Goal: Task Accomplishment & Management: Manage account settings

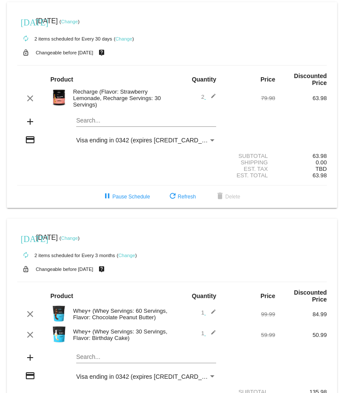
click at [78, 21] on link "Change" at bounding box center [69, 21] width 17 height 5
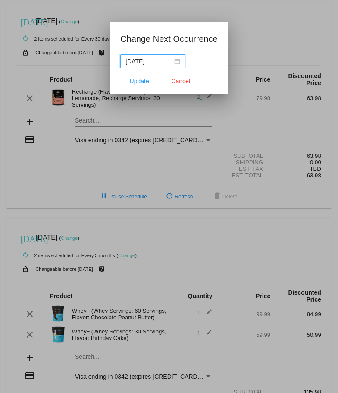
click at [175, 62] on div "[DATE]" at bounding box center [152, 60] width 55 height 9
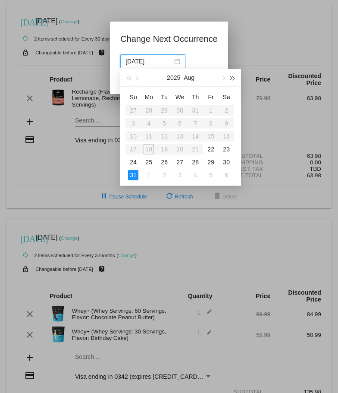
click at [234, 80] on button "button" at bounding box center [232, 77] width 9 height 17
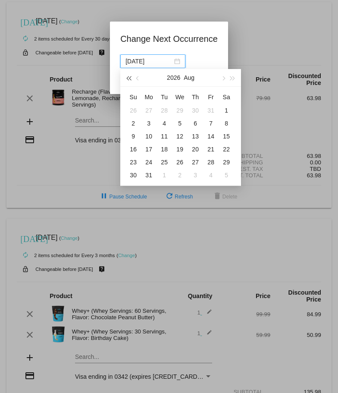
click at [127, 76] on button "button" at bounding box center [128, 77] width 9 height 17
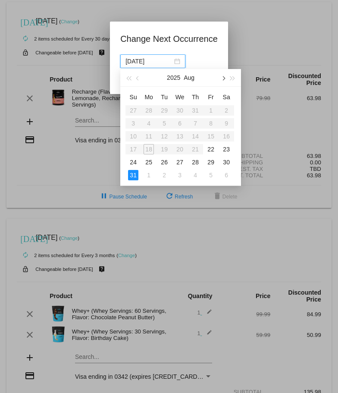
click at [223, 78] on span "button" at bounding box center [223, 78] width 4 height 4
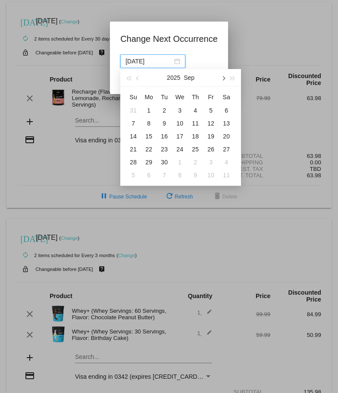
click at [223, 78] on span "button" at bounding box center [223, 78] width 4 height 4
click at [182, 109] on div "1" at bounding box center [180, 110] width 10 height 10
type input "[DATE]"
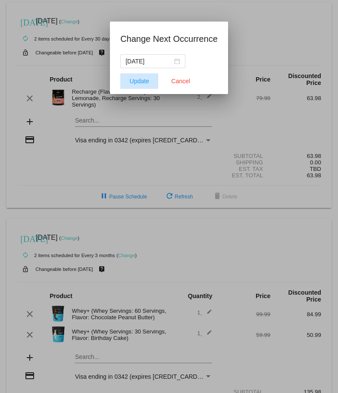
click at [140, 81] on span "Update" at bounding box center [139, 81] width 19 height 7
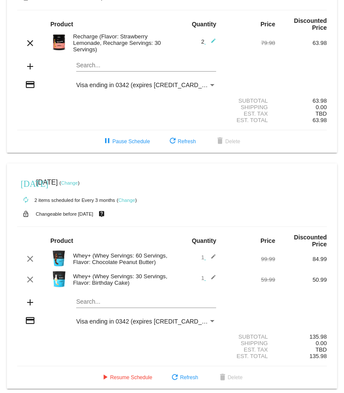
scroll to position [62, 0]
